Goal: Communication & Community: Answer question/provide support

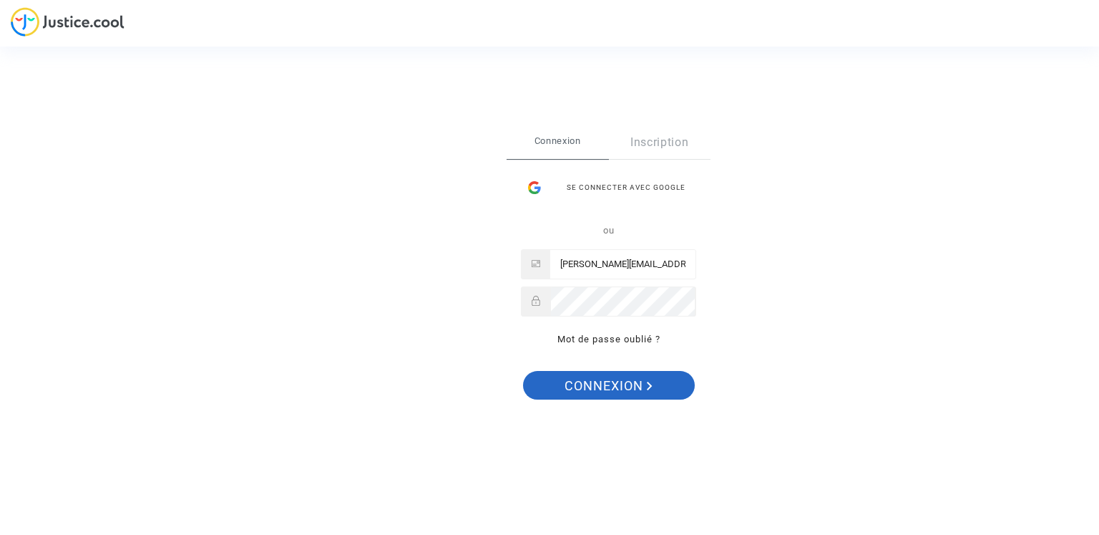
click at [619, 387] on span "Connexion" at bounding box center [609, 386] width 88 height 30
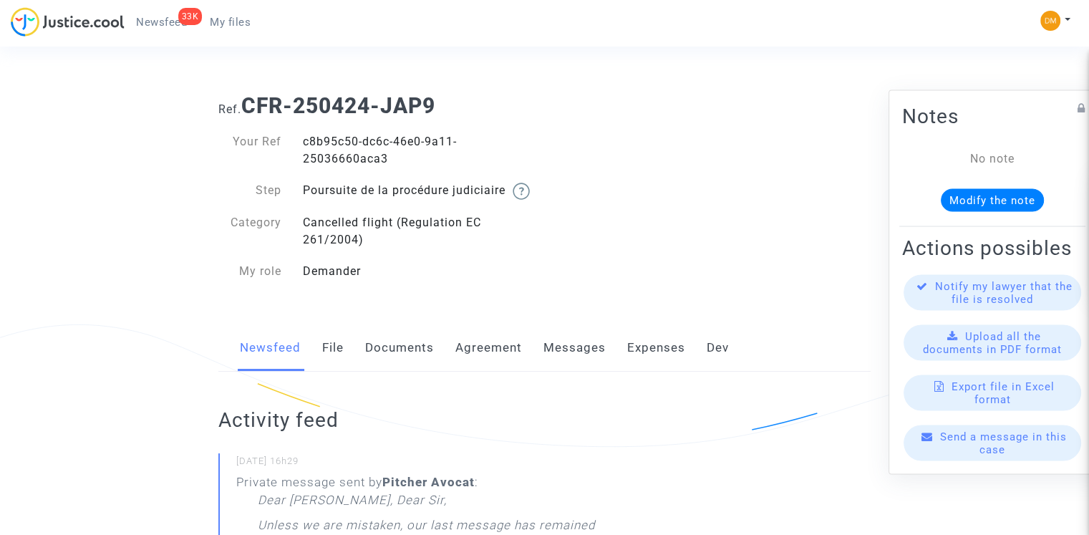
click at [961, 452] on span "Send a message in this case" at bounding box center [1003, 442] width 127 height 26
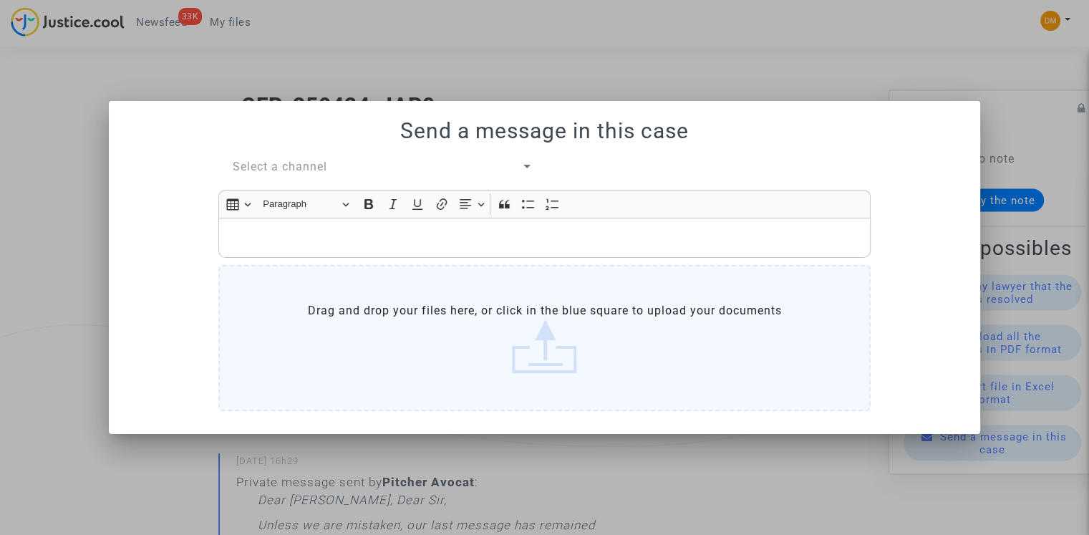
click at [336, 162] on div "Select a channel" at bounding box center [377, 166] width 288 height 17
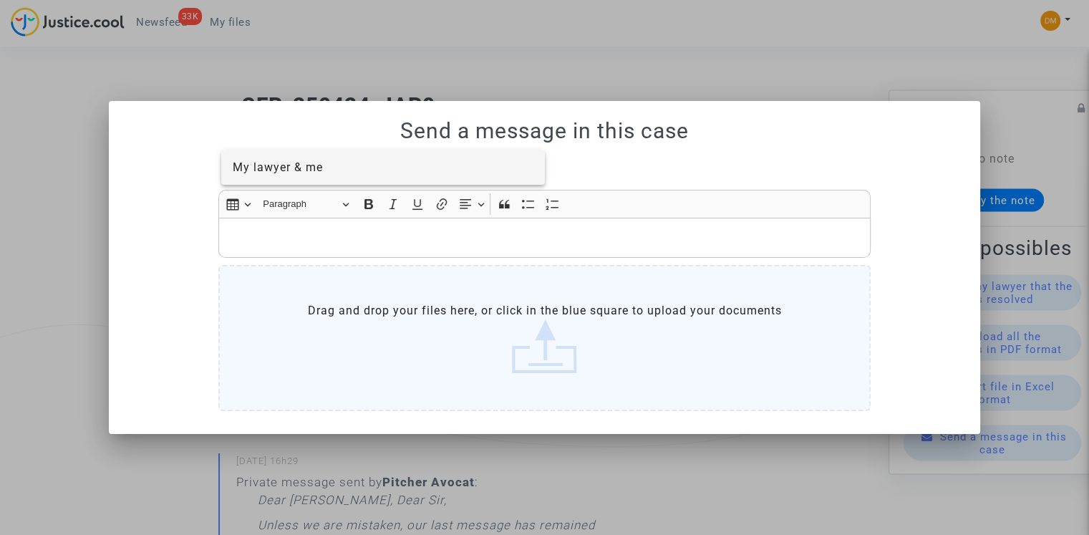
click at [325, 174] on span "My lawyer & me" at bounding box center [383, 167] width 301 height 34
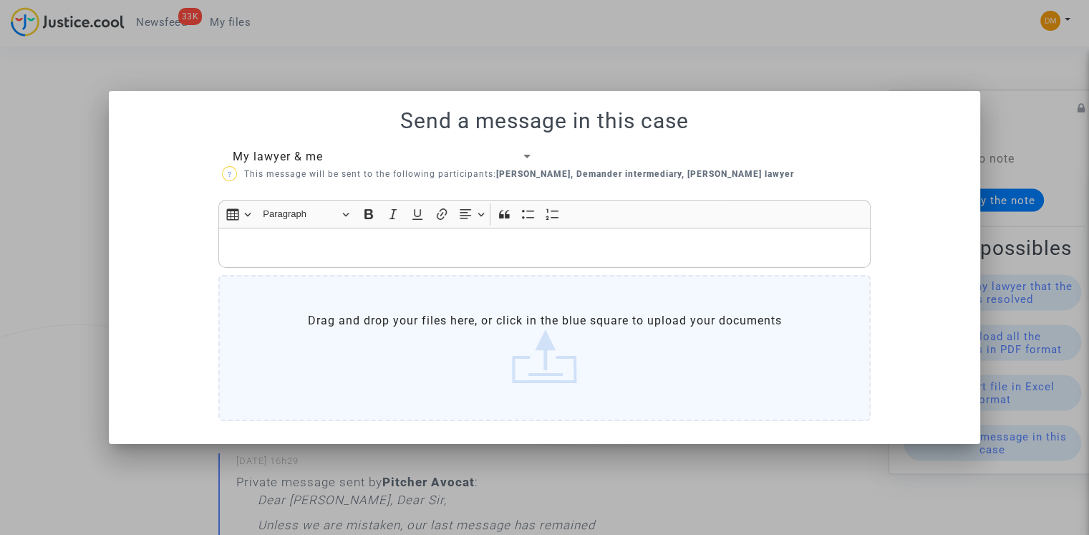
click at [790, 63] on div at bounding box center [544, 267] width 1089 height 535
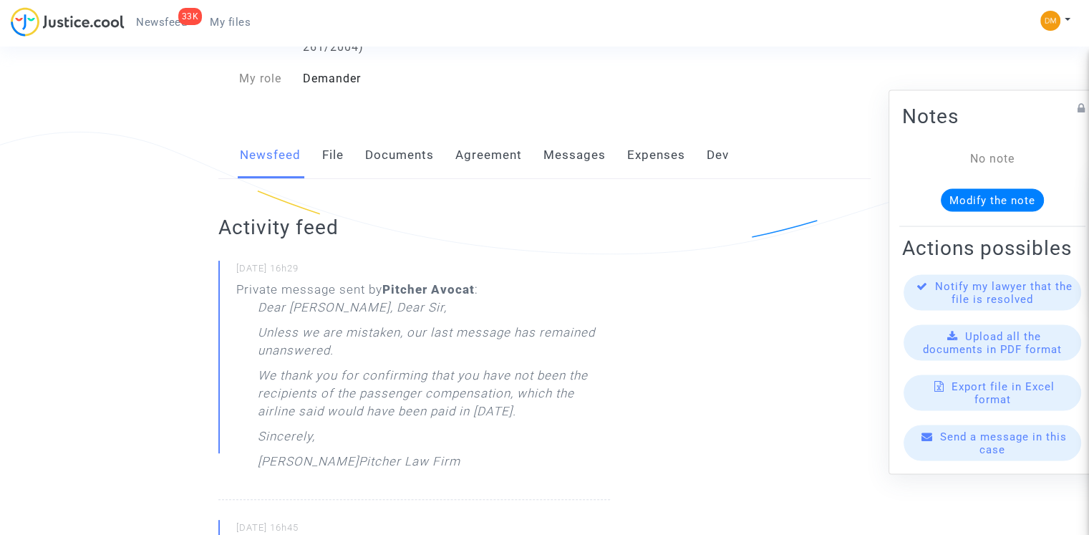
scroll to position [215, 0]
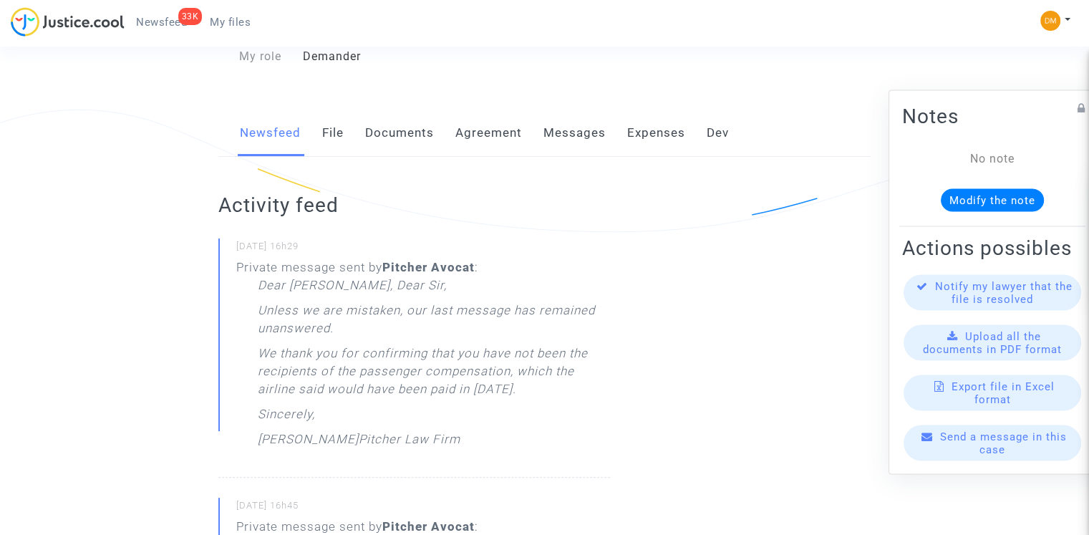
click at [991, 455] on span "Send a message in this case" at bounding box center [1003, 442] width 127 height 26
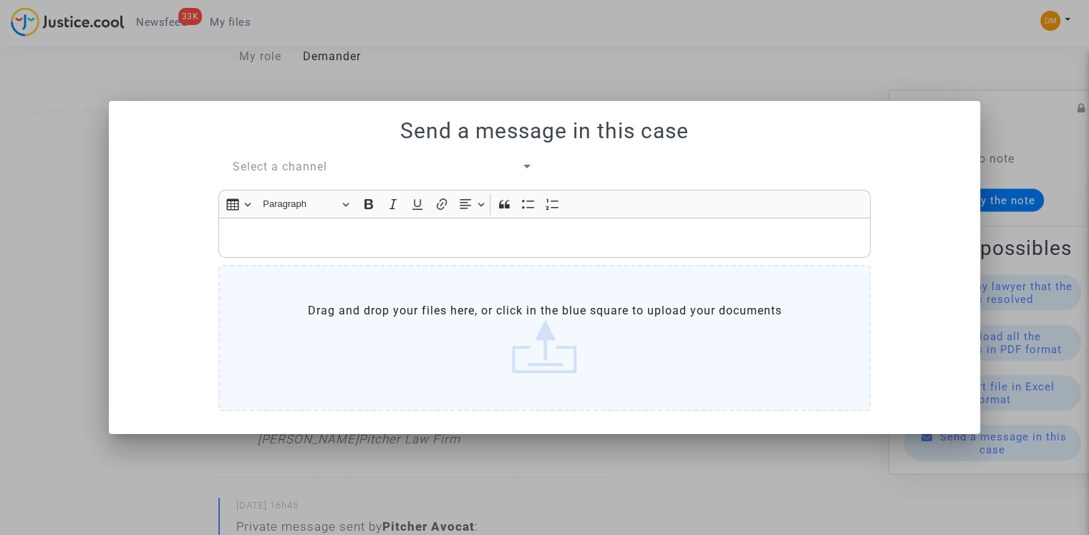
click at [338, 164] on div "Select a channel" at bounding box center [377, 166] width 288 height 17
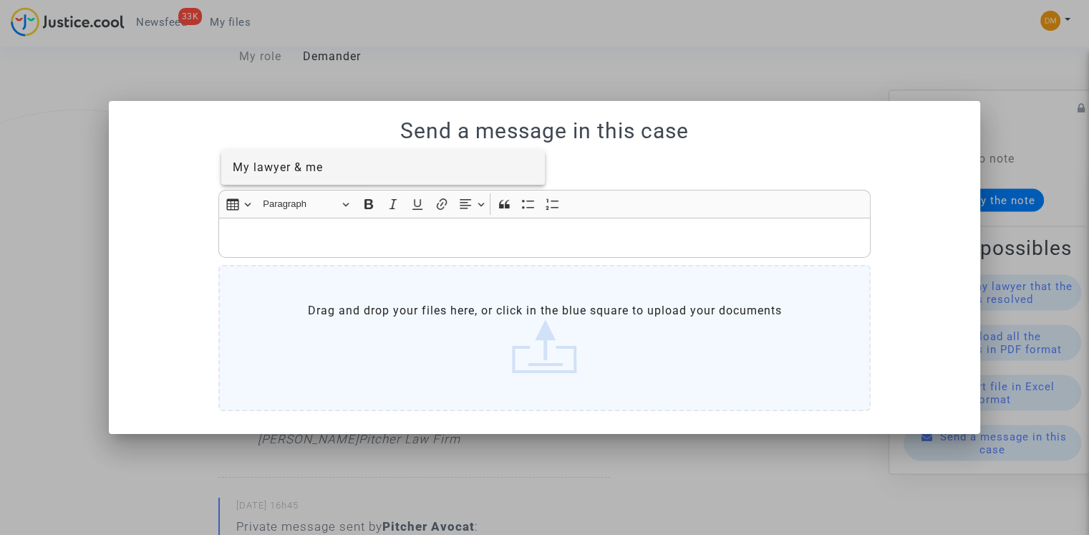
click at [331, 175] on span "My lawyer & me" at bounding box center [383, 167] width 301 height 34
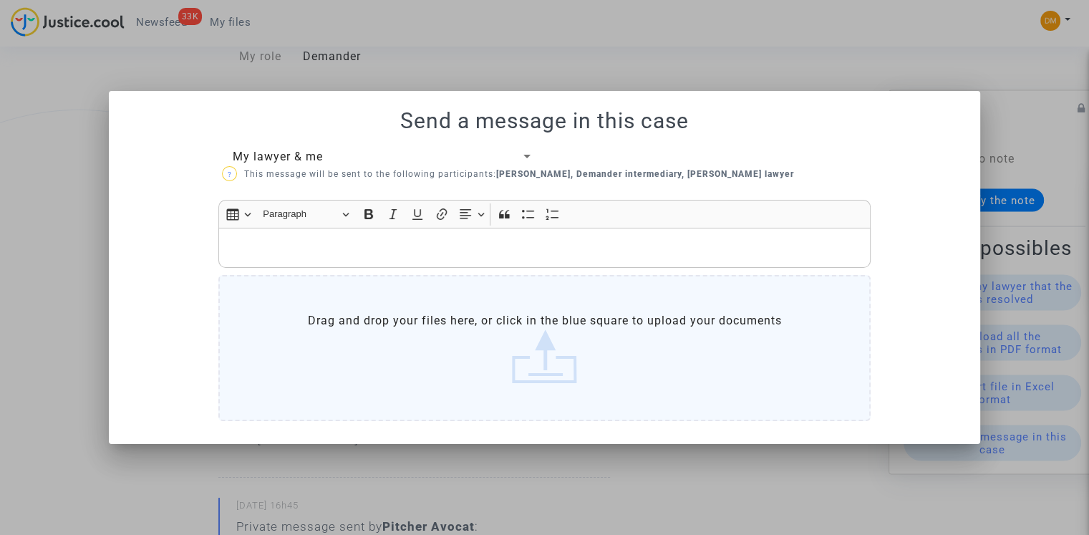
click at [326, 237] on div "Rich Text Editor, main" at bounding box center [544, 248] width 652 height 40
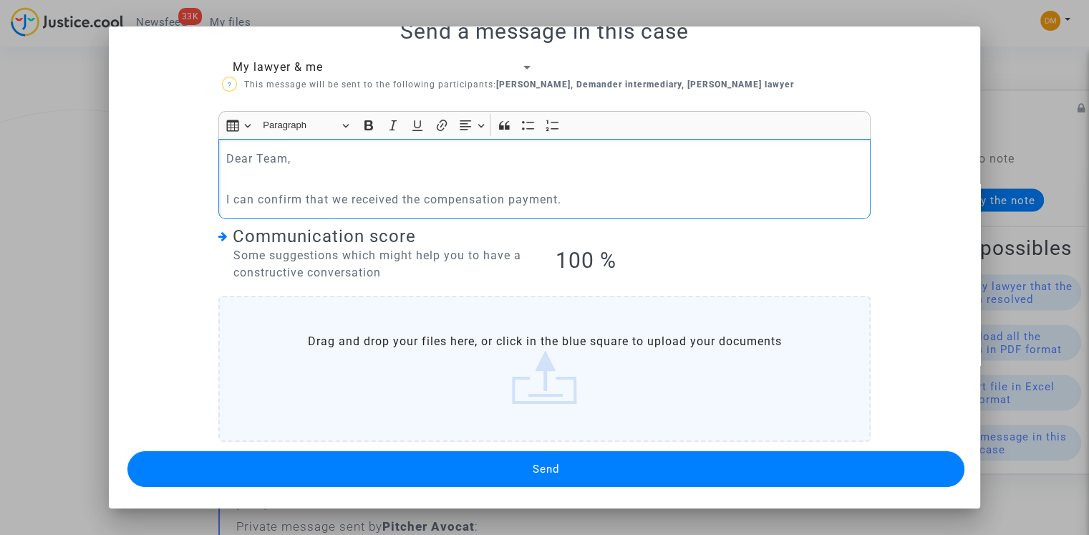
scroll to position [23, 0]
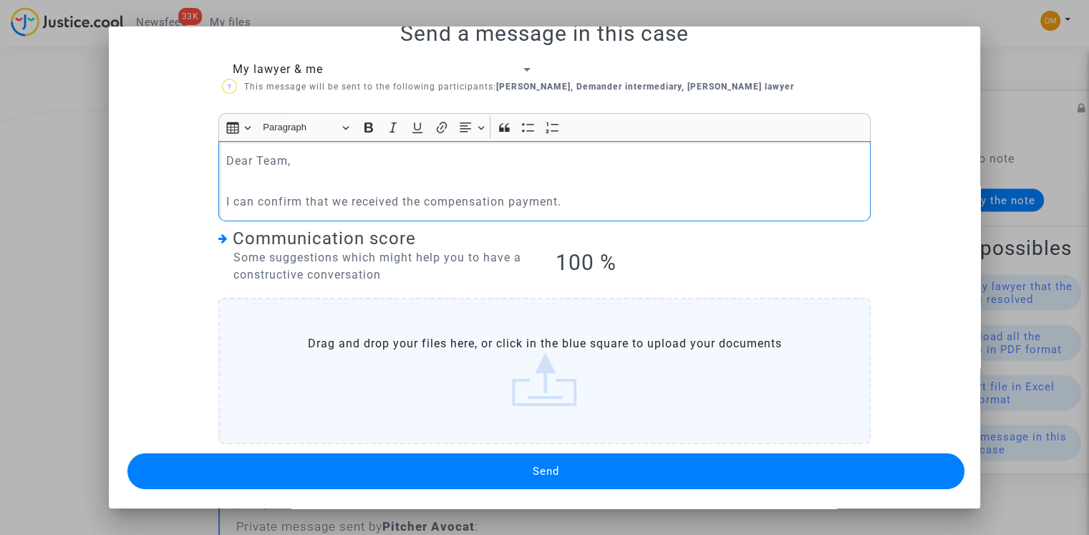
click at [543, 470] on span "Send" at bounding box center [546, 471] width 26 height 13
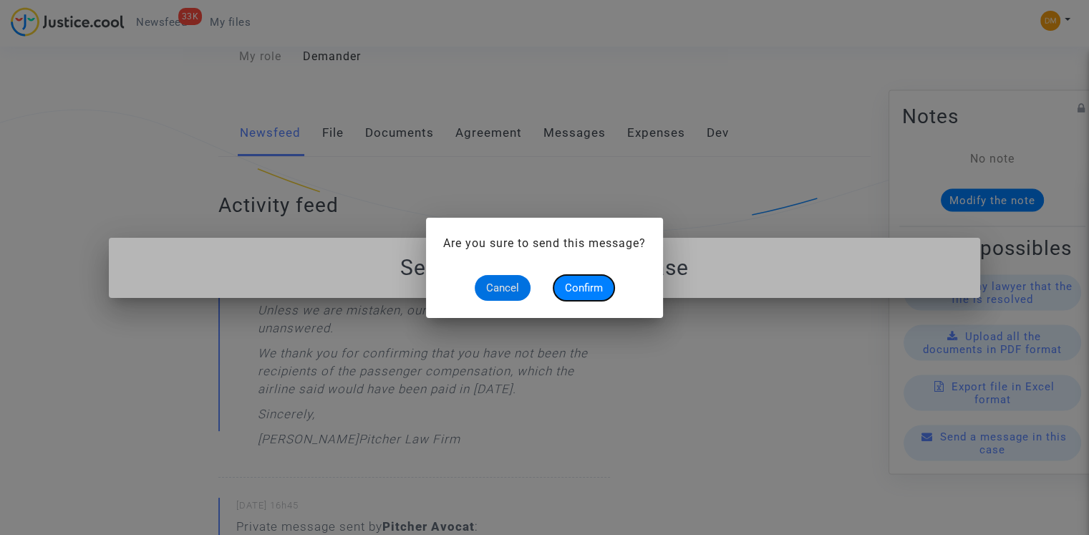
click at [588, 284] on span "Confirm" at bounding box center [584, 287] width 38 height 13
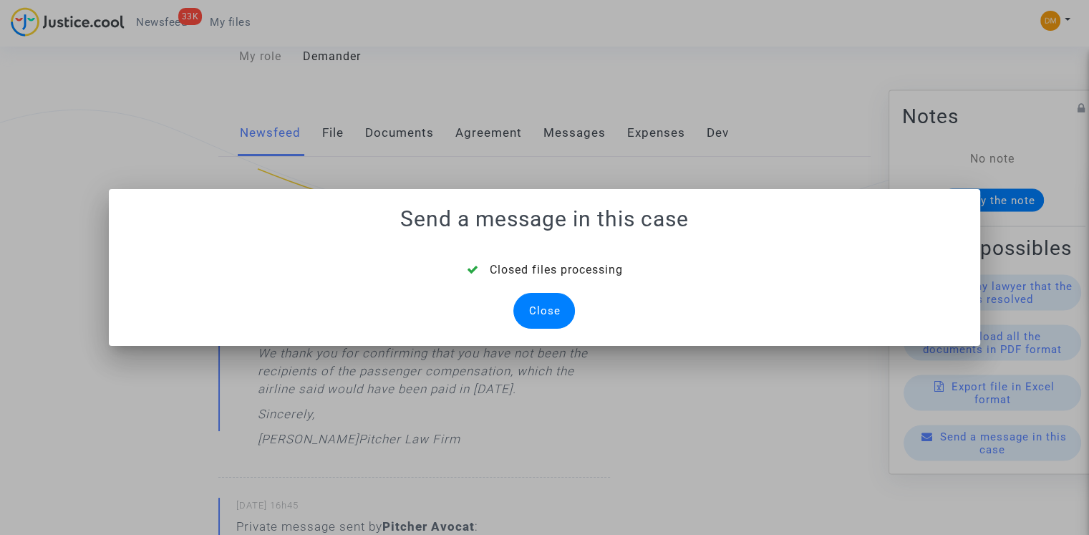
click at [540, 301] on div "Close" at bounding box center [544, 311] width 62 height 36
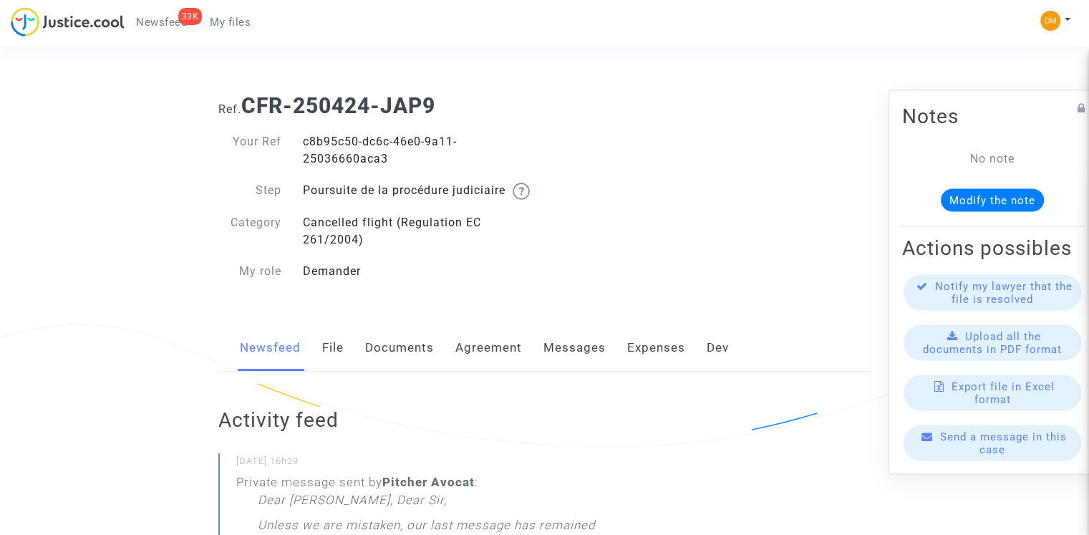
scroll to position [215, 0]
